Goal: Navigation & Orientation: Find specific page/section

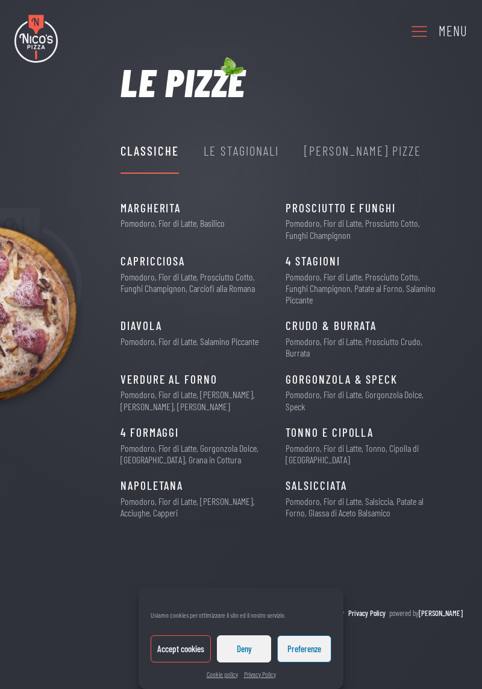
click at [441, 41] on div "Menu" at bounding box center [453, 31] width 29 height 22
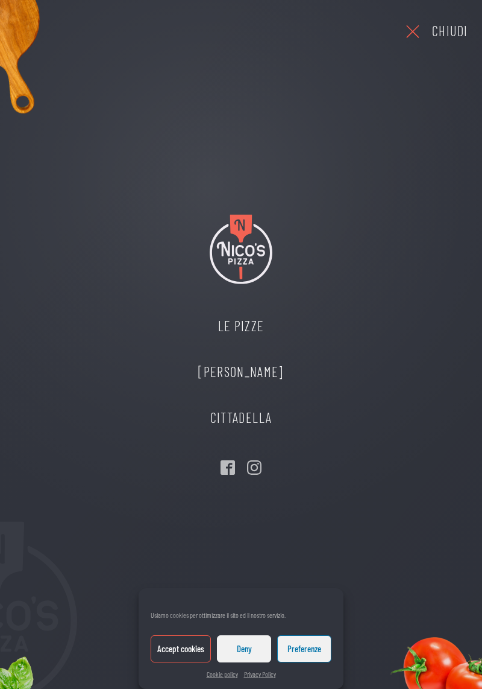
click at [251, 333] on link "Le Pizze" at bounding box center [240, 326] width 109 height 46
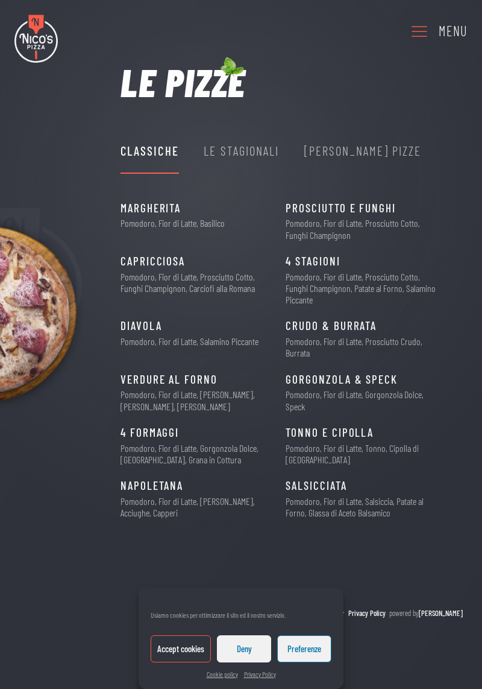
click at [249, 161] on div "Le Stagionali" at bounding box center [241, 150] width 75 height 45
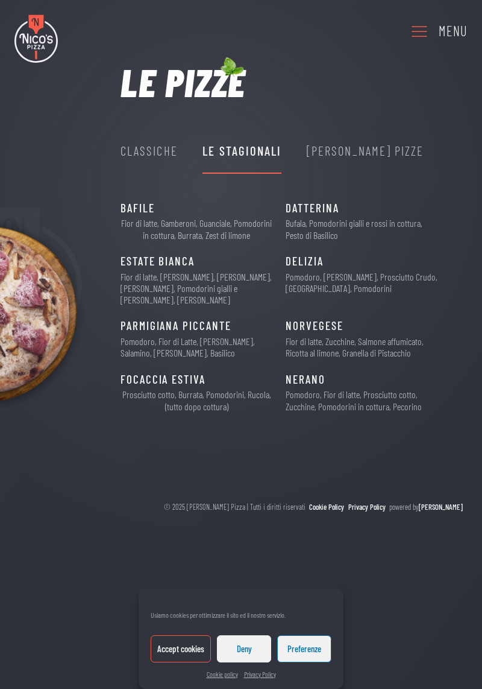
click at [338, 157] on div "[PERSON_NAME] Pizze" at bounding box center [366, 150] width 118 height 20
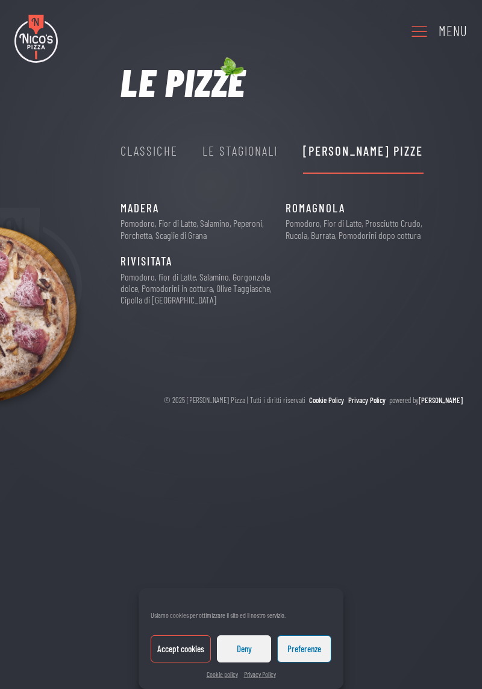
scroll to position [23, 0]
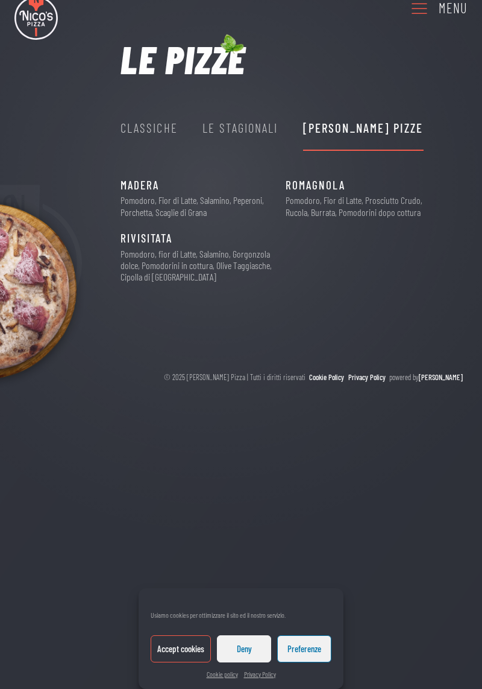
click at [184, 662] on button "Accept cookies" at bounding box center [181, 648] width 60 height 27
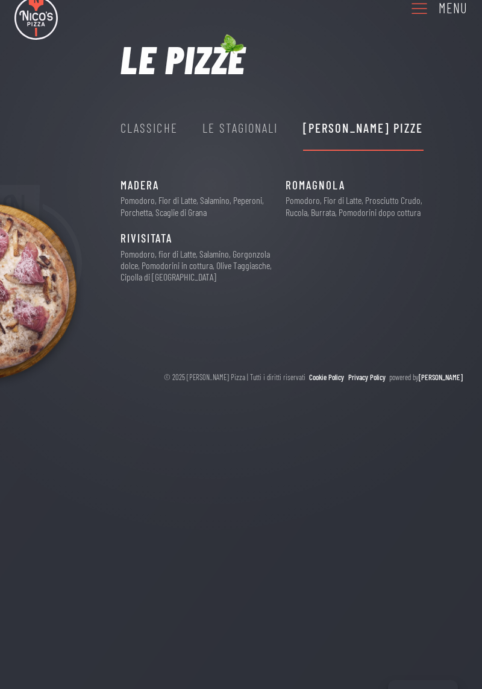
scroll to position [0, 0]
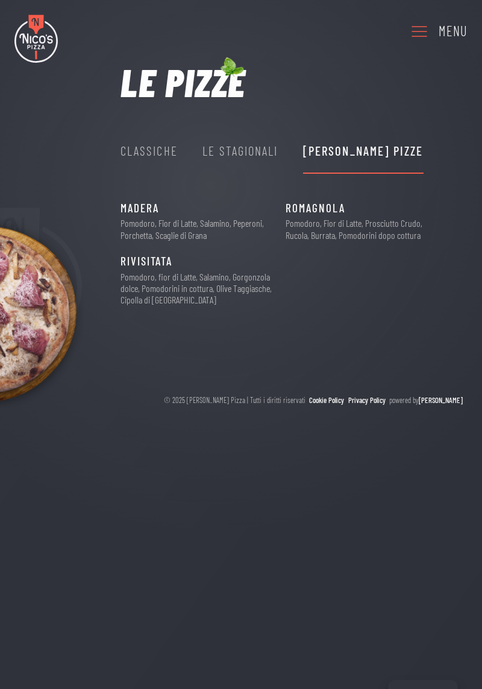
click at [417, 39] on icon at bounding box center [419, 30] width 19 height 33
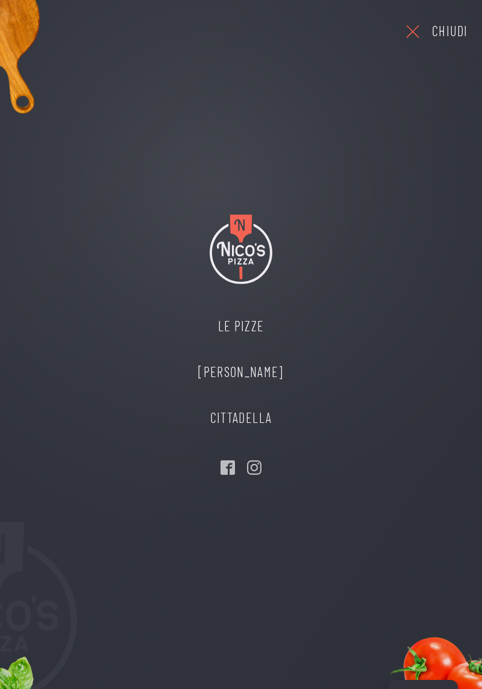
click at [274, 377] on link "[PERSON_NAME]" at bounding box center [240, 372] width 109 height 46
